Goal: Browse casually

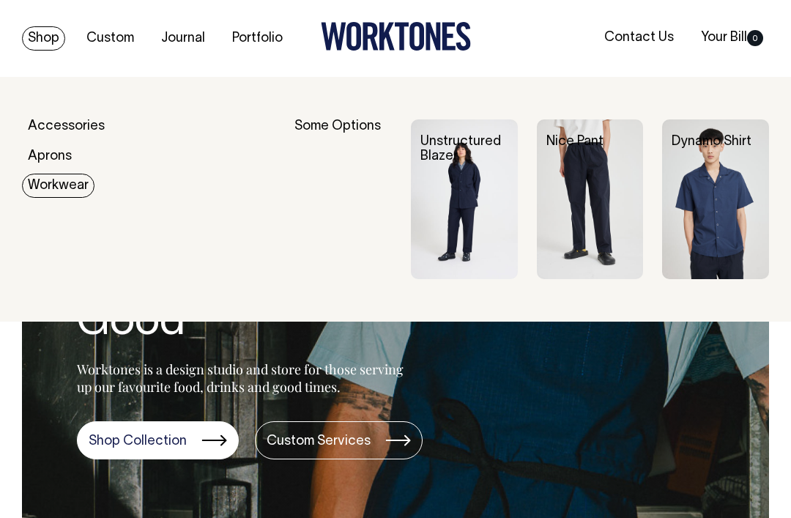
click at [492, 235] on img at bounding box center [464, 199] width 107 height 160
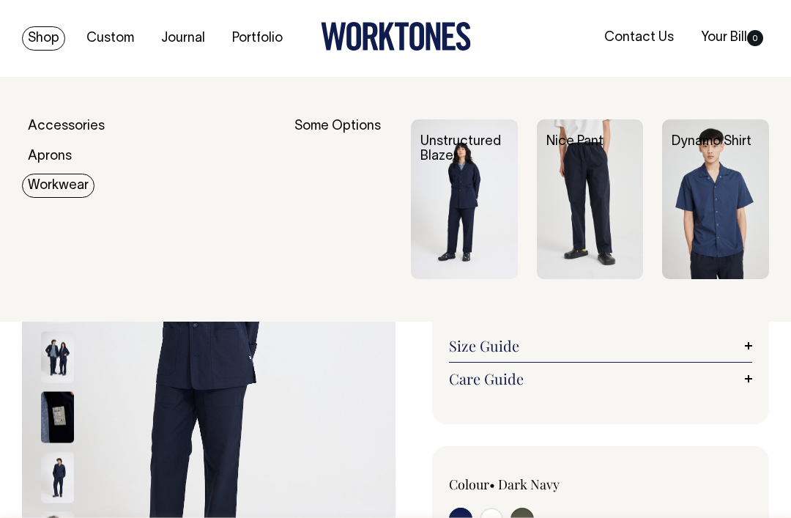
click at [713, 212] on img at bounding box center [716, 199] width 107 height 160
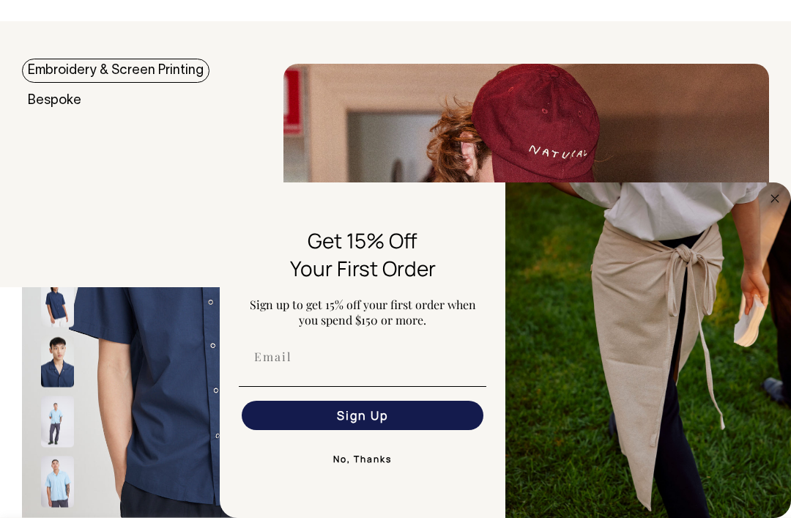
scroll to position [53, 0]
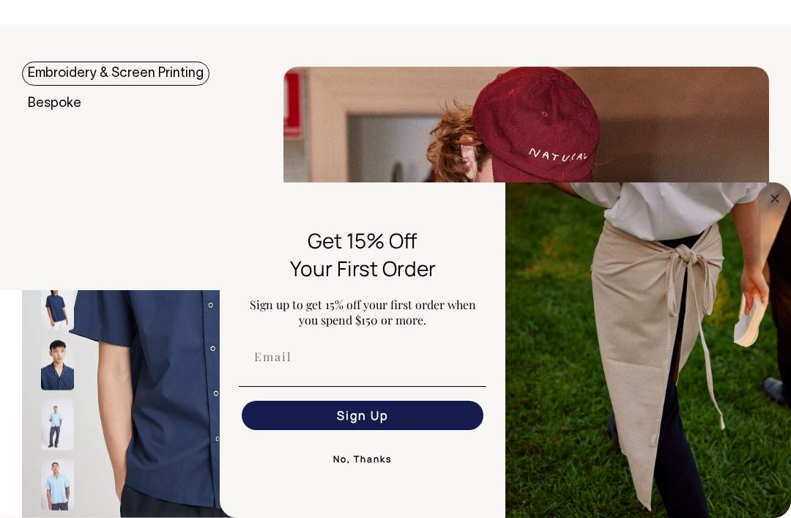
click at [770, 207] on circle "Close dialog" at bounding box center [775, 198] width 17 height 17
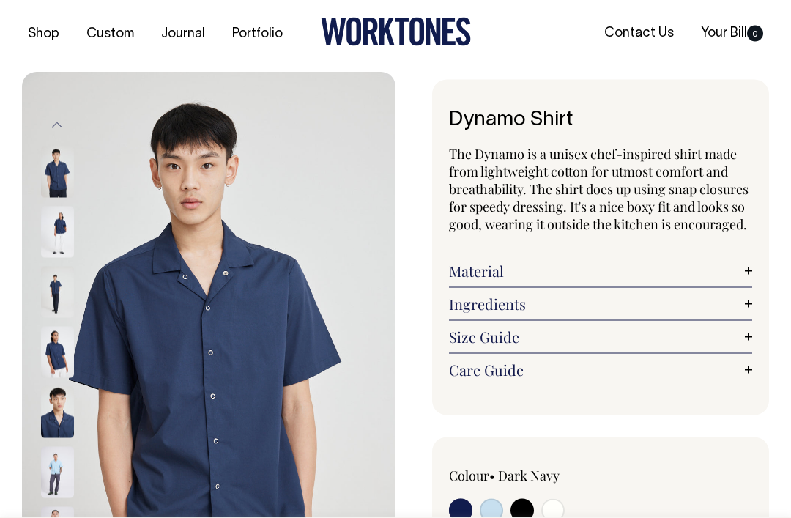
scroll to position [0, 0]
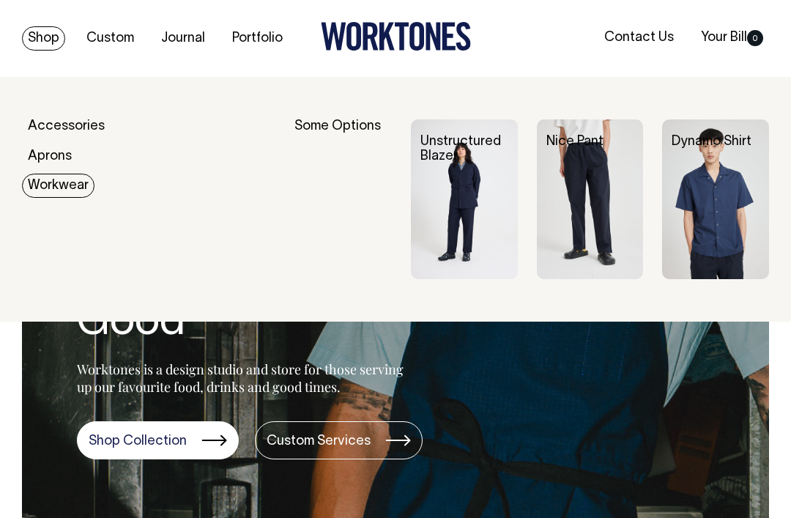
click at [744, 205] on img at bounding box center [716, 199] width 107 height 160
